Goal: Information Seeking & Learning: Learn about a topic

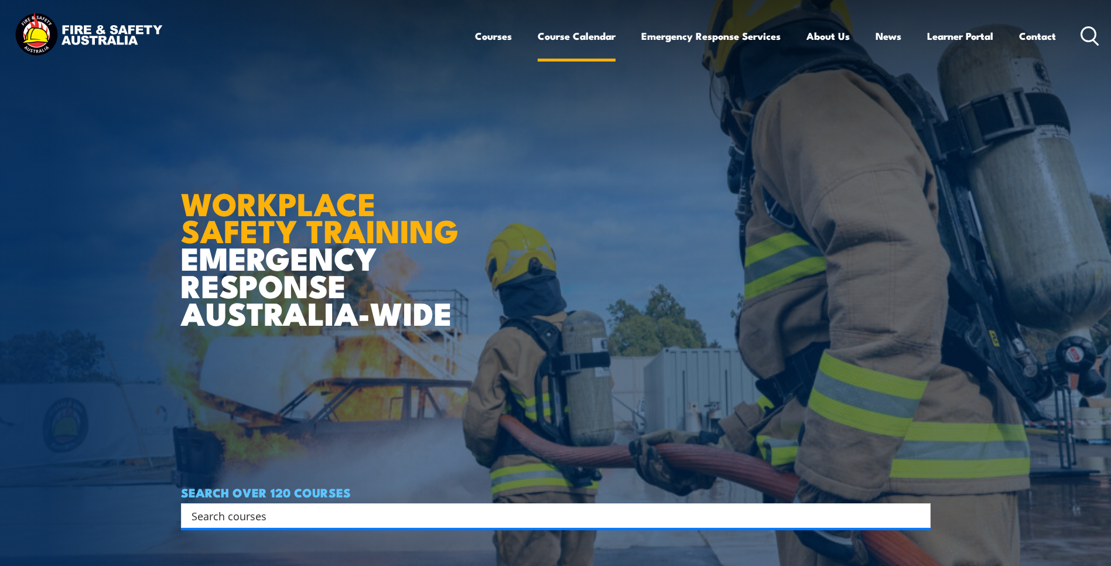
click at [588, 37] on link "Course Calendar" at bounding box center [577, 35] width 78 height 31
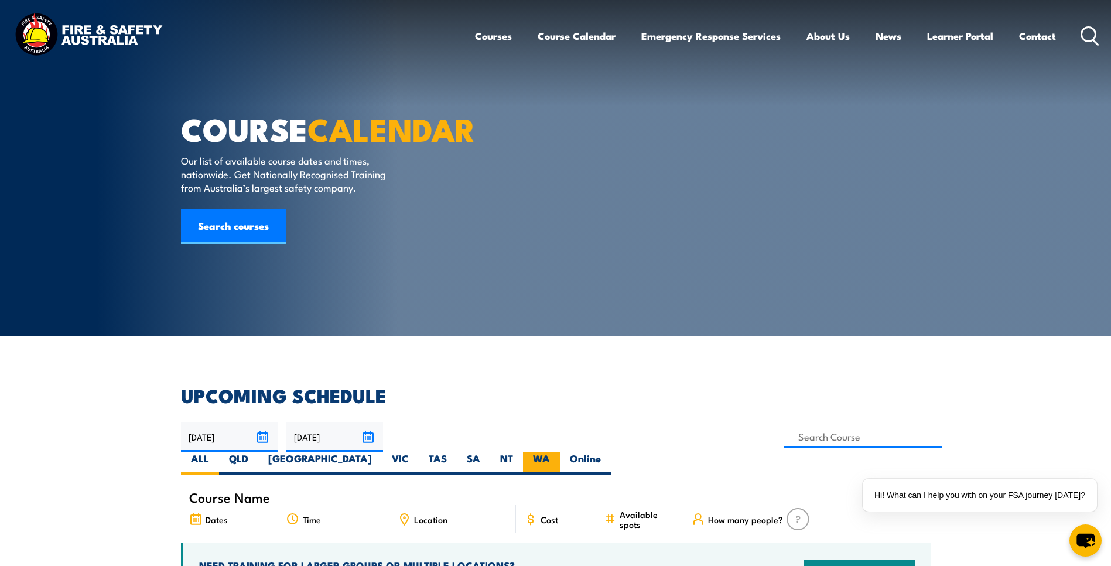
click at [560, 451] on label "WA" at bounding box center [541, 462] width 37 height 23
click at [557, 451] on input "WA" at bounding box center [554, 455] width 8 height 8
radio input "true"
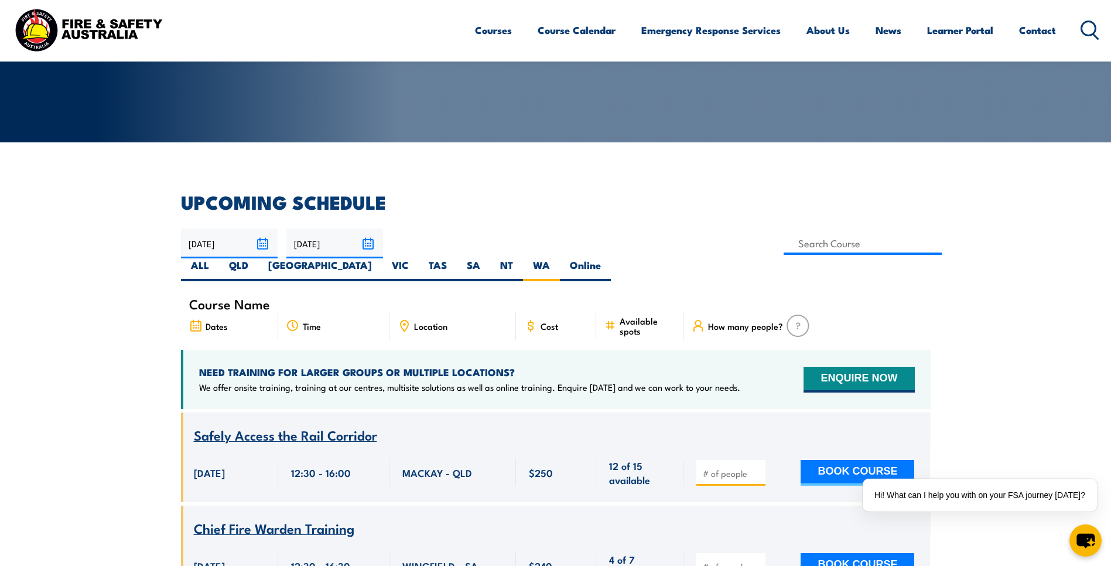
scroll to position [293, 0]
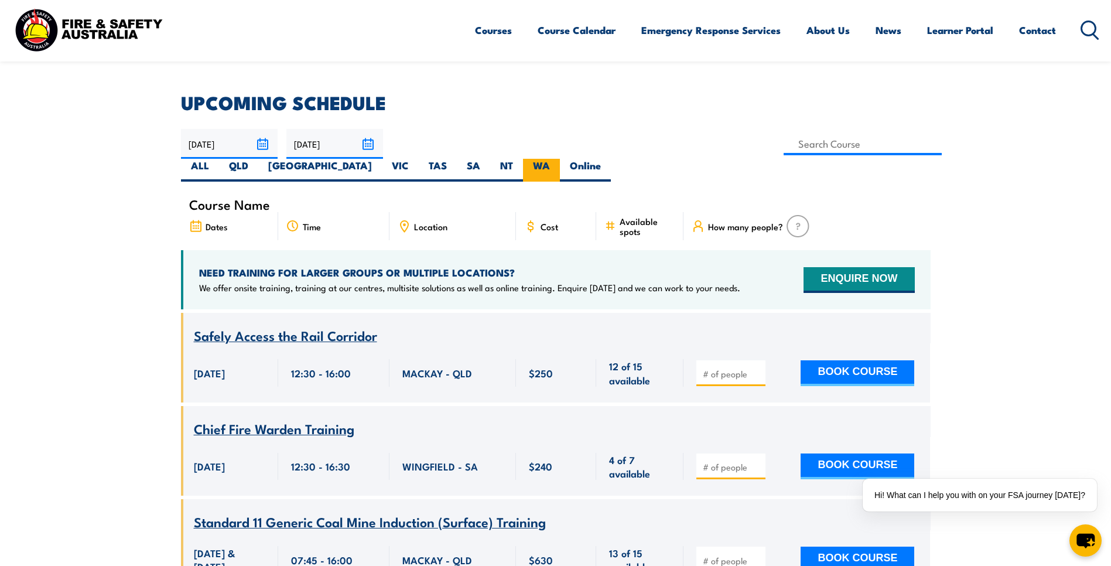
click at [560, 159] on label "WA" at bounding box center [541, 170] width 37 height 23
click at [557, 159] on input "WA" at bounding box center [554, 163] width 8 height 8
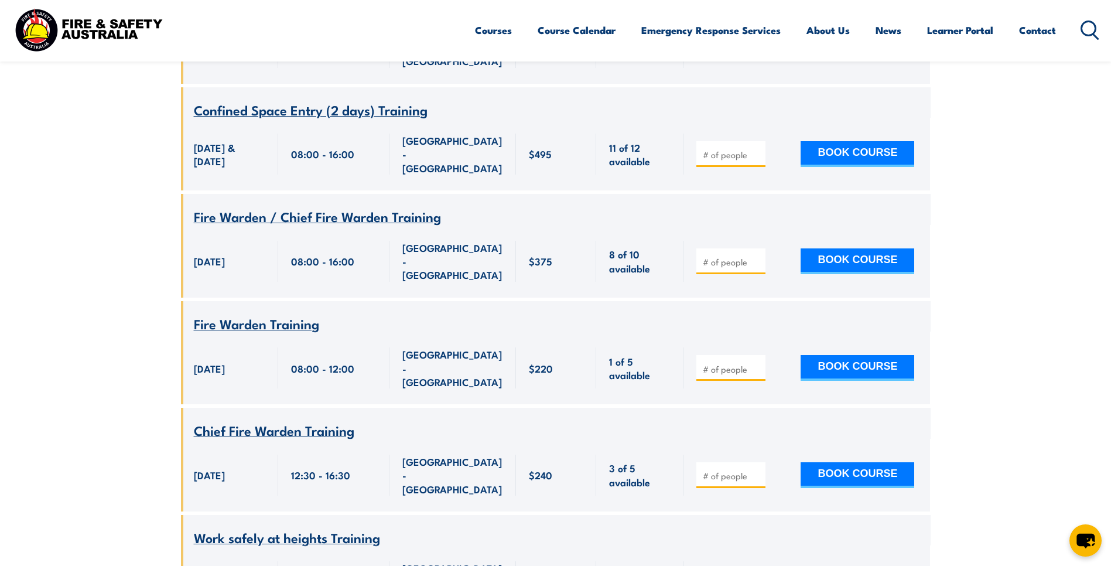
scroll to position [2670, 0]
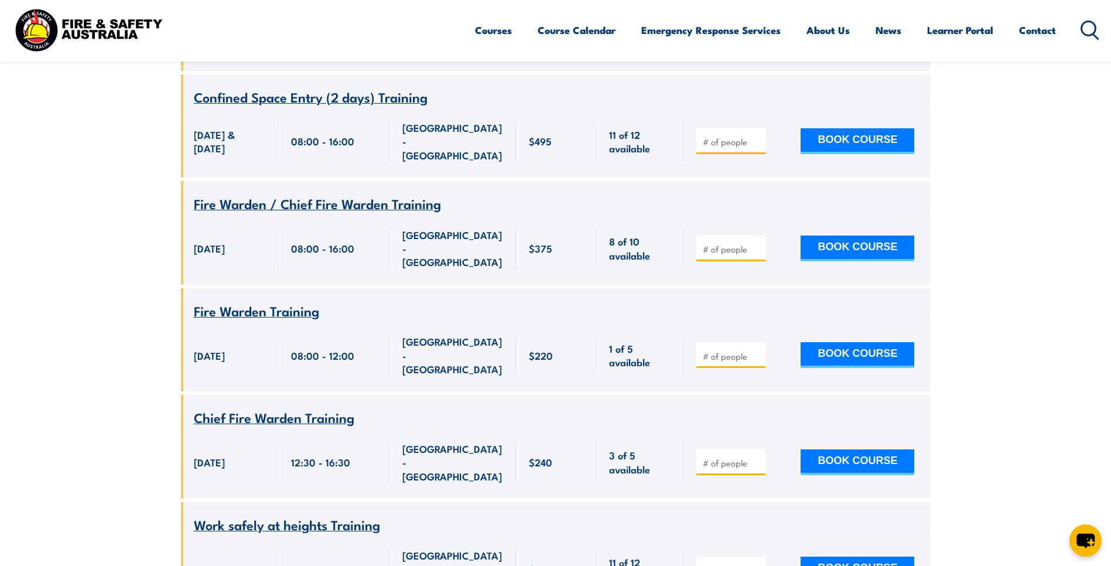
click at [277, 514] on span "Work safely at heights Training" at bounding box center [287, 524] width 186 height 20
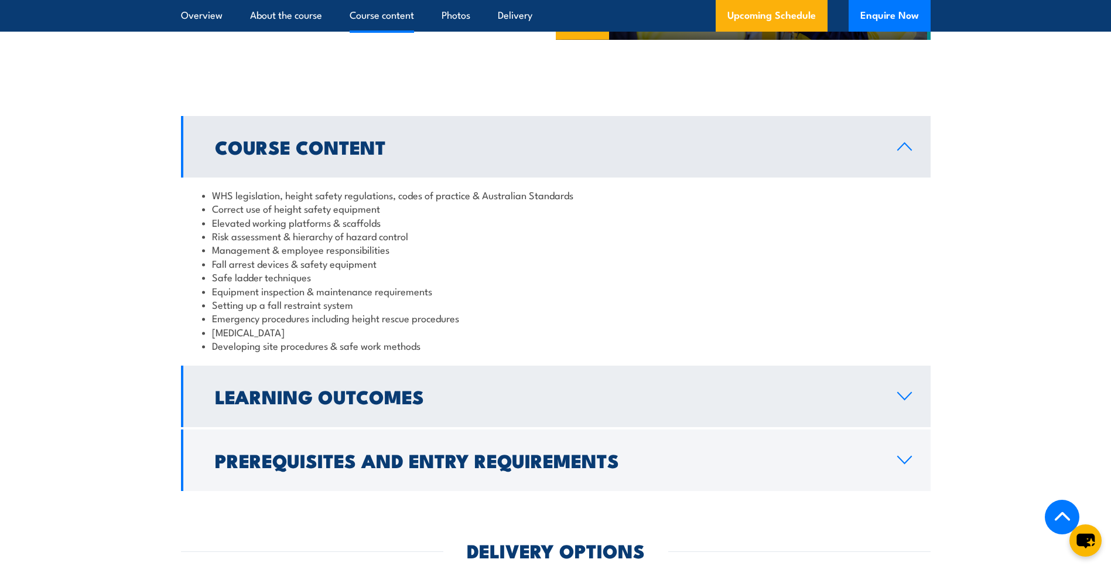
scroll to position [878, 0]
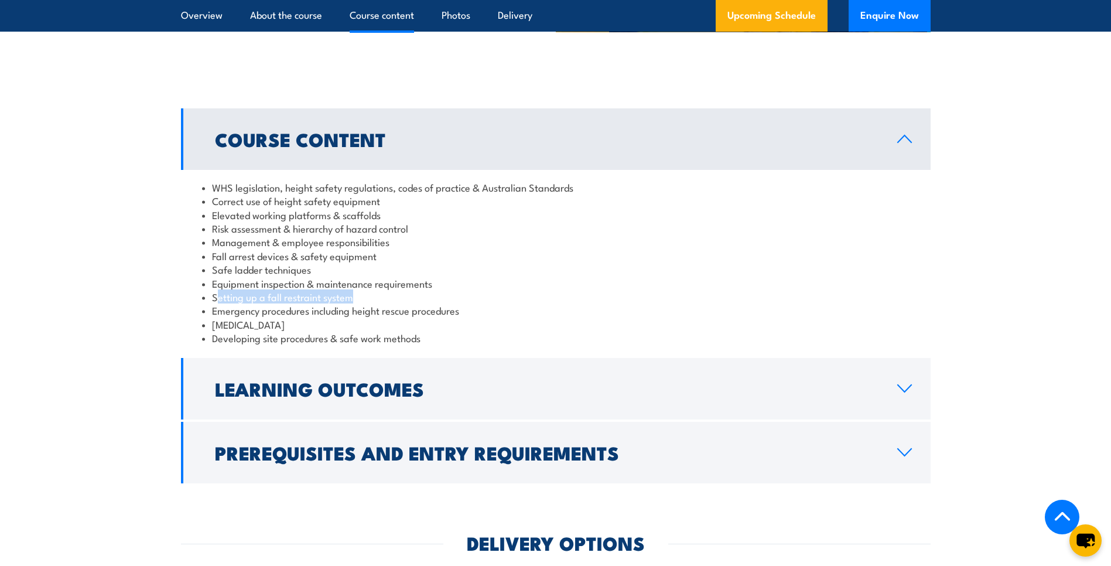
drag, startPoint x: 215, startPoint y: 298, endPoint x: 385, endPoint y: 296, distance: 170.4
click at [385, 296] on li "Setting up a fall restraint system" at bounding box center [555, 296] width 707 height 13
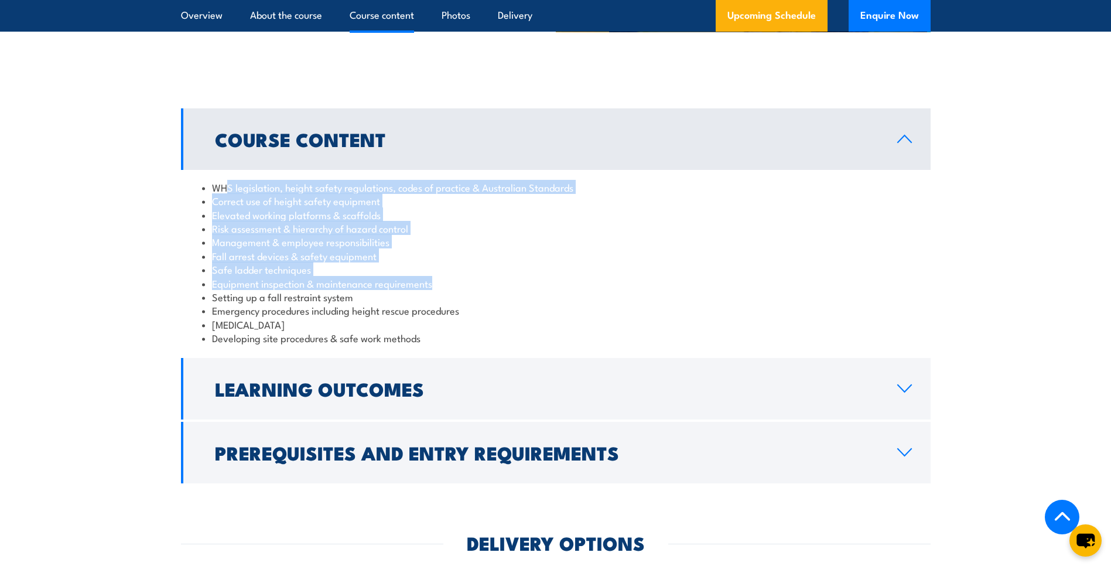
drag, startPoint x: 224, startPoint y: 188, endPoint x: 444, endPoint y: 280, distance: 238.8
click at [444, 280] on ul "WHS legislation, height safety regulations, codes of practice & Australian Stan…" at bounding box center [555, 262] width 707 height 165
click at [445, 280] on li "Equipment inspection & maintenance requirements" at bounding box center [555, 282] width 707 height 13
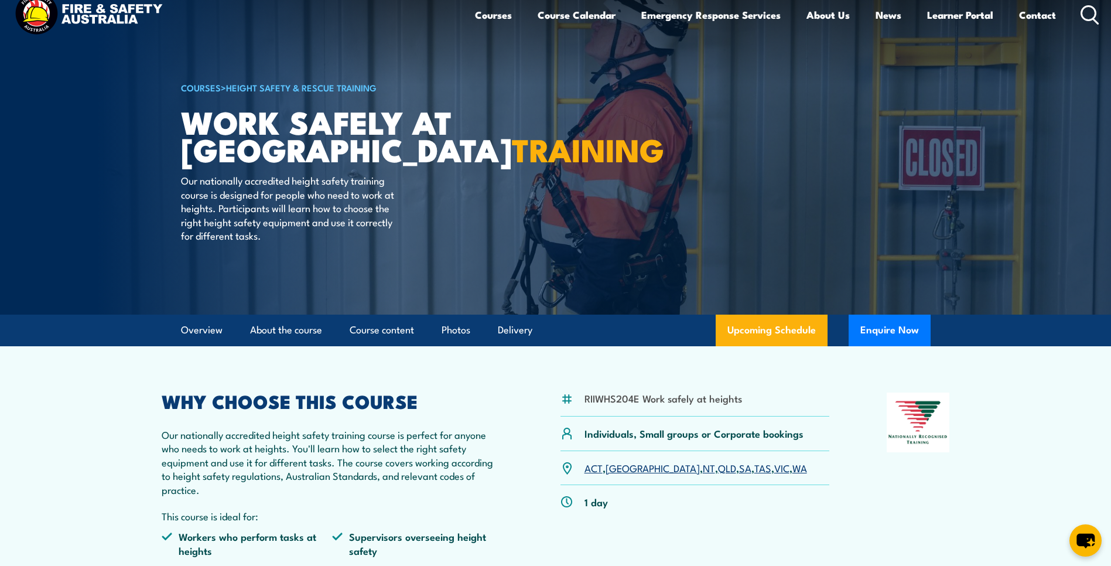
scroll to position [0, 0]
